Goal: Navigation & Orientation: Find specific page/section

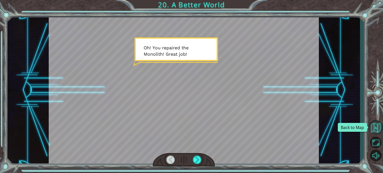
click at [376, 129] on button "Back to Map" at bounding box center [376, 127] width 15 height 15
